Goal: Task Accomplishment & Management: Manage account settings

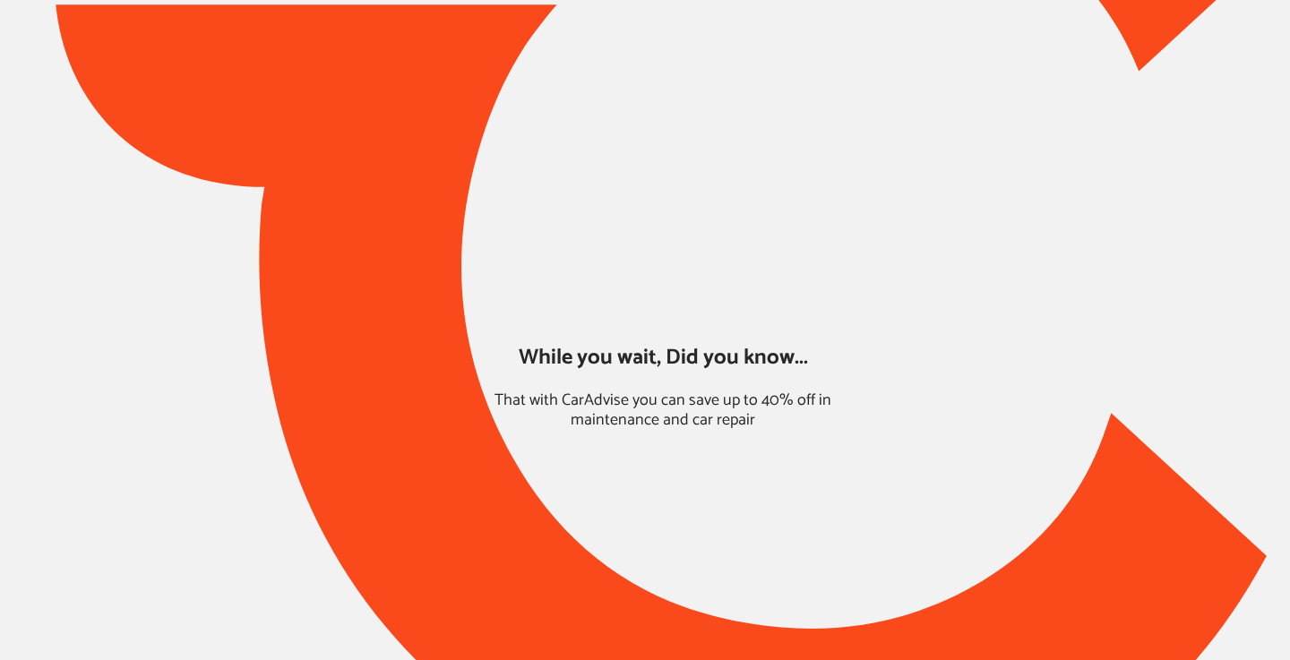
type input "*****"
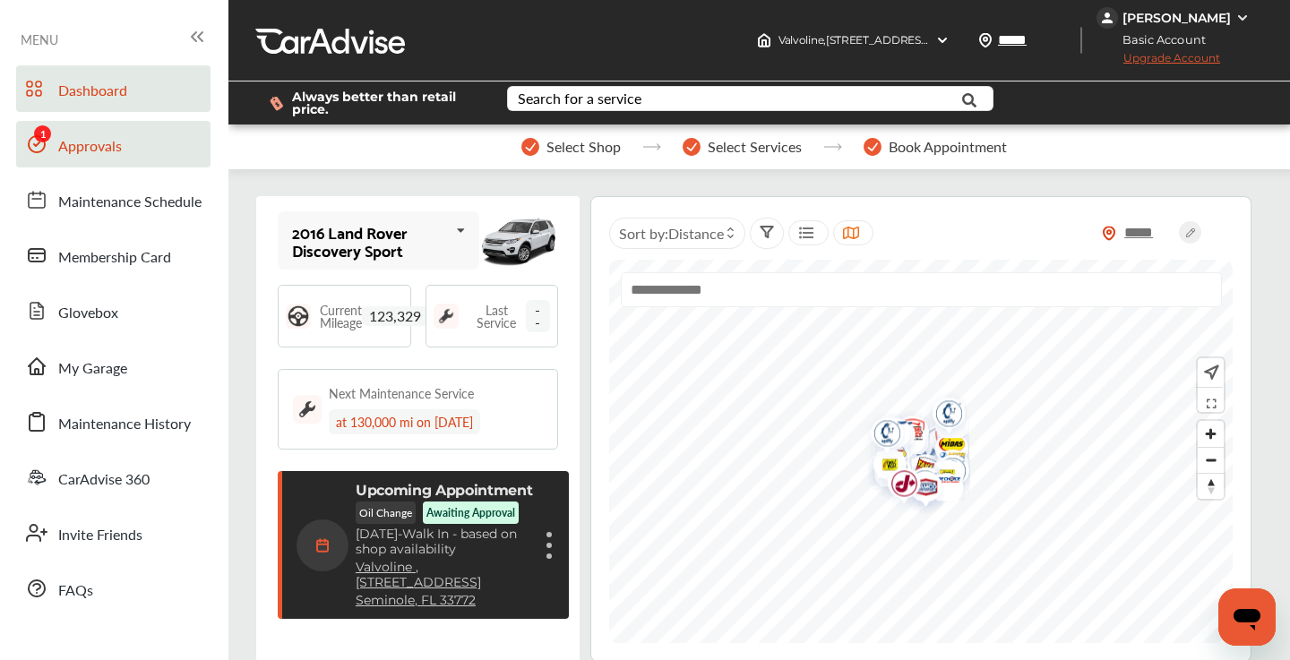
click at [125, 142] on link "Approvals" at bounding box center [113, 144] width 194 height 47
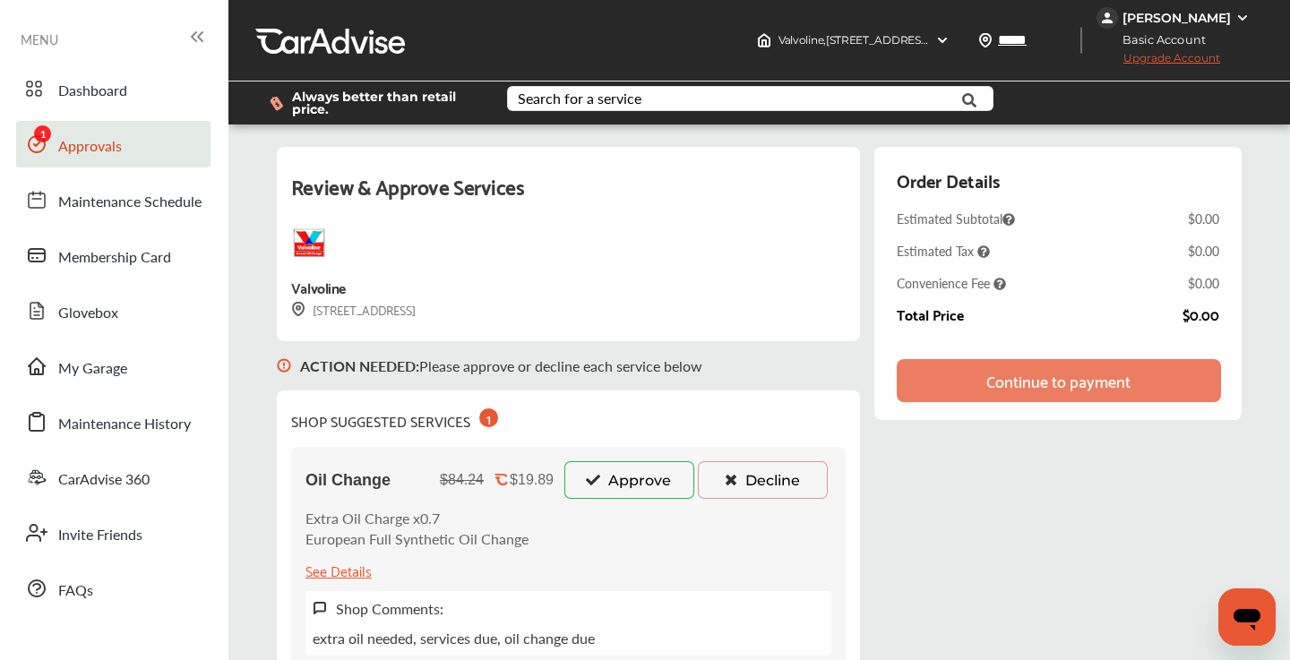
click at [656, 480] on button "Approve" at bounding box center [629, 480] width 130 height 38
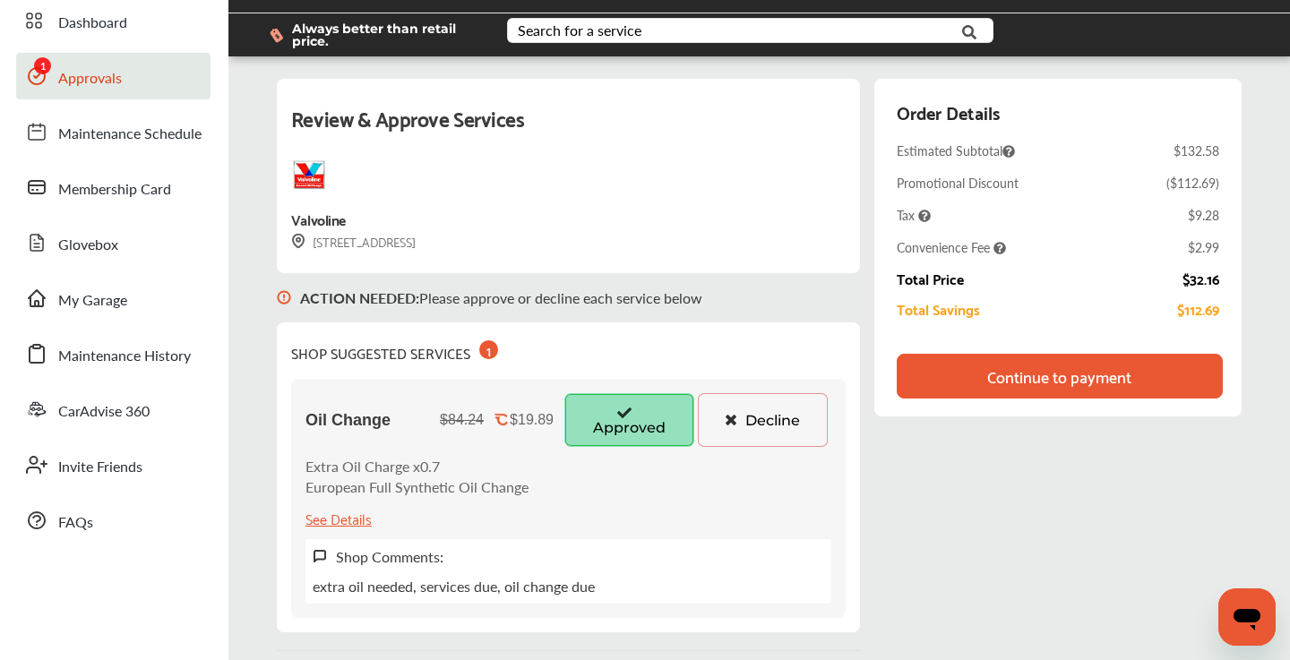
scroll to position [83, 0]
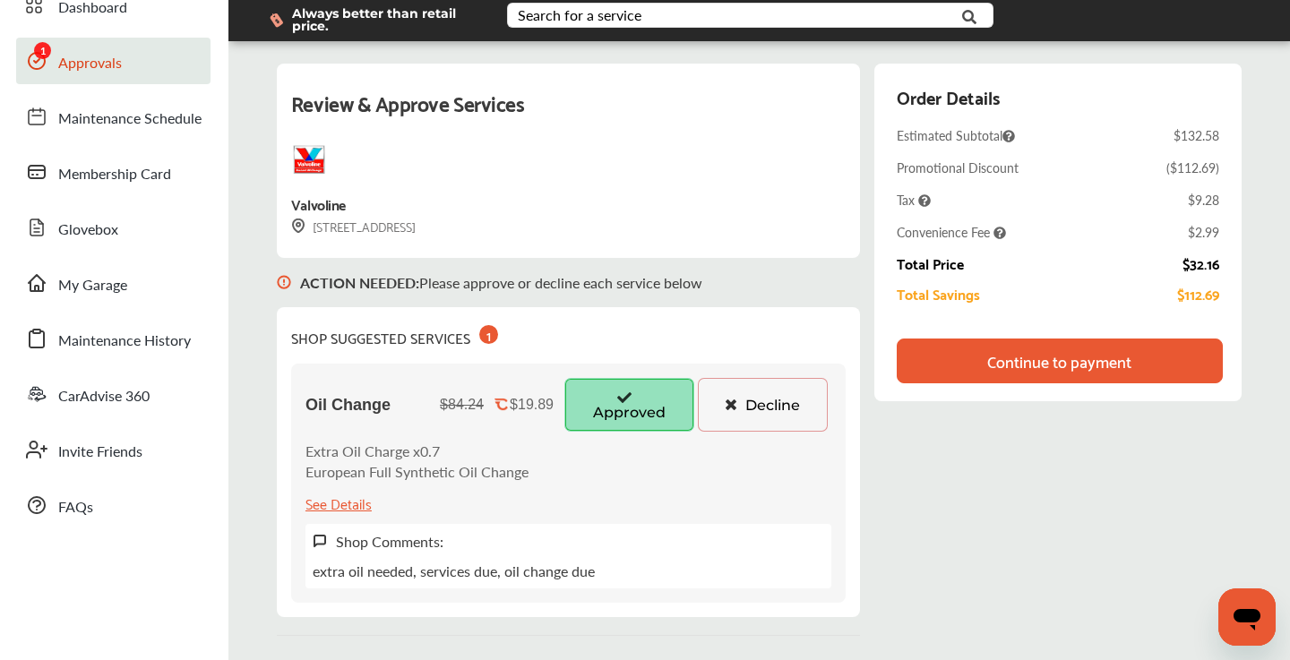
click at [1050, 363] on div "Continue to payment" at bounding box center [1059, 361] width 144 height 18
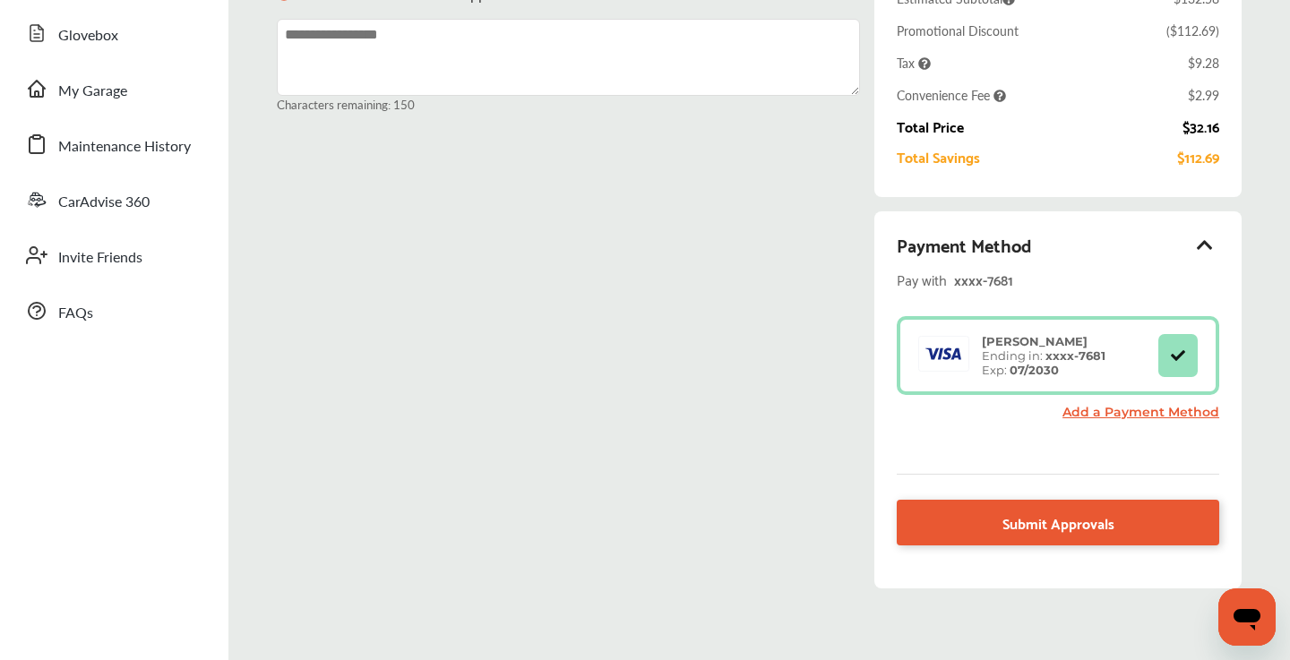
scroll to position [279, 0]
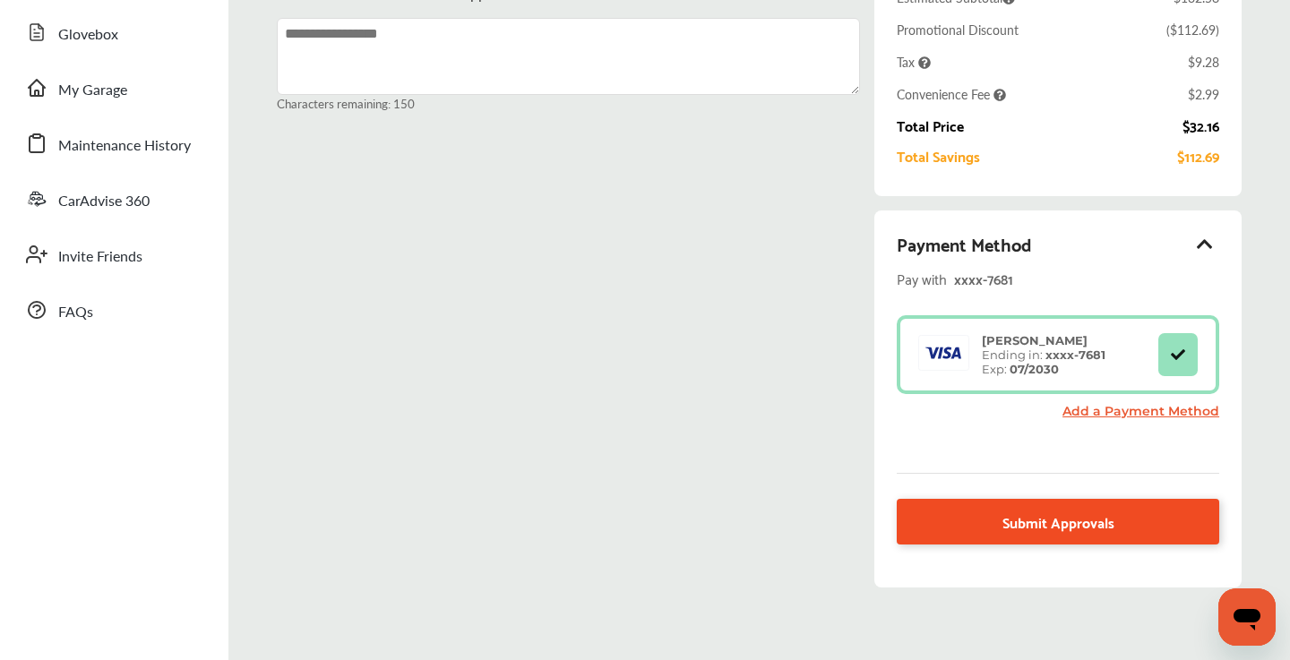
click at [1079, 531] on link "Submit Approvals" at bounding box center [1057, 522] width 322 height 46
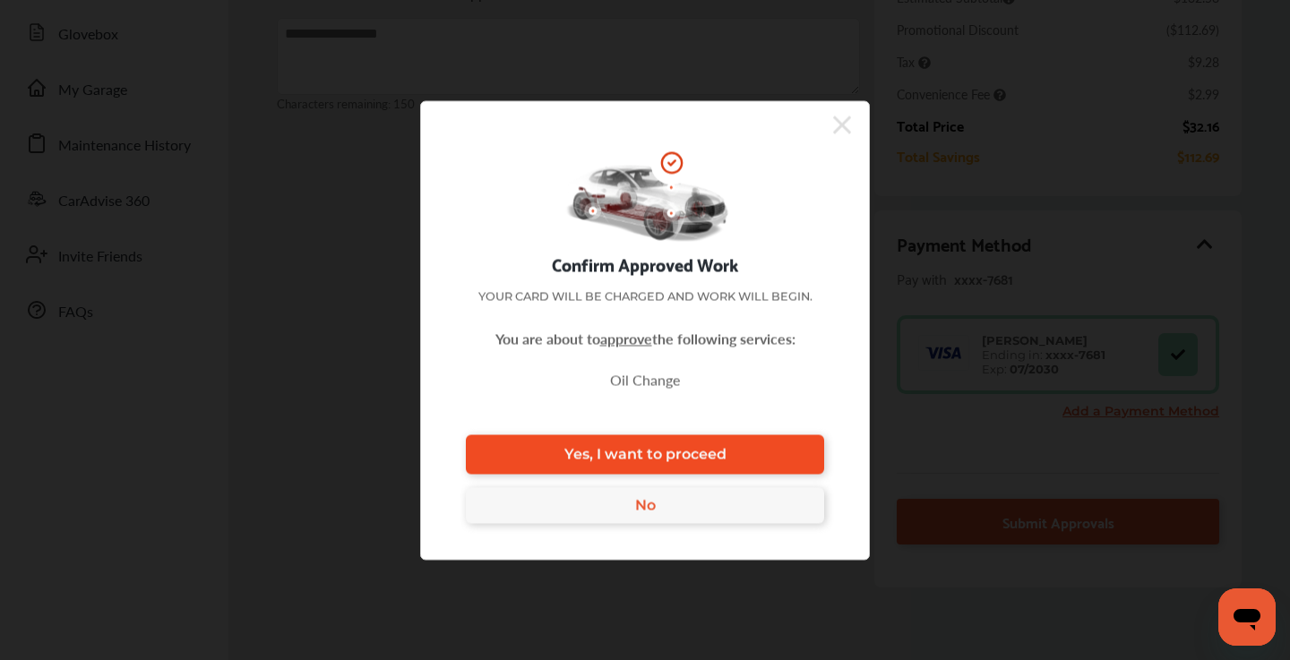
click at [787, 451] on link "Yes, I want to proceed" at bounding box center [645, 453] width 358 height 39
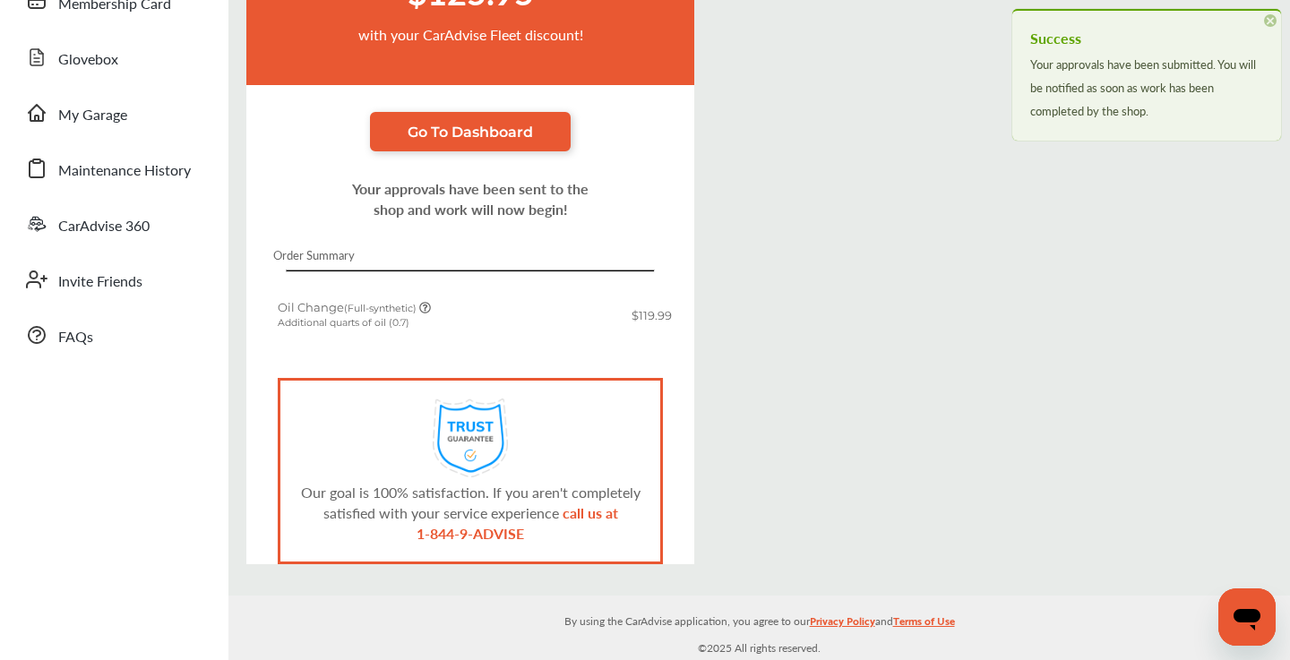
scroll to position [253, 0]
